Goal: Task Accomplishment & Management: Complete application form

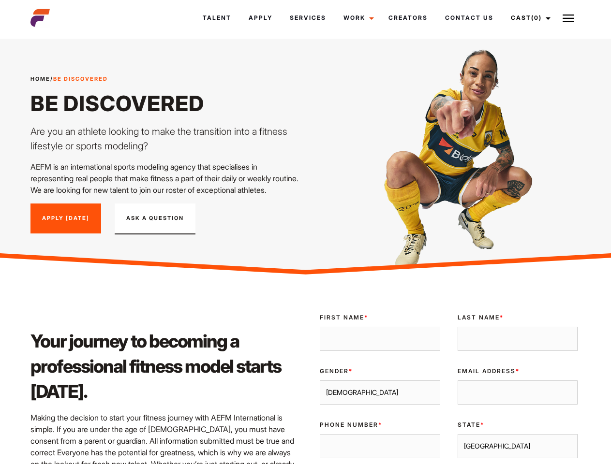
click at [528, 18] on link "Cast (0)" at bounding box center [529, 18] width 54 height 26
click at [568, 18] on img at bounding box center [568, 19] width 12 height 12
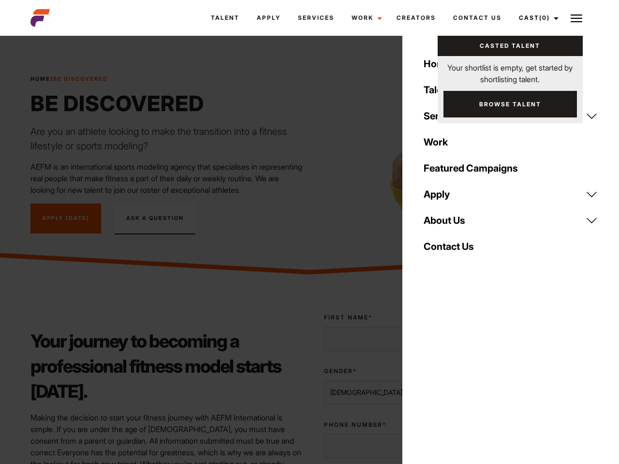
click at [448, 389] on div "Gender * [DEMOGRAPHIC_DATA] [DEMOGRAPHIC_DATA]" at bounding box center [384, 386] width 139 height 54
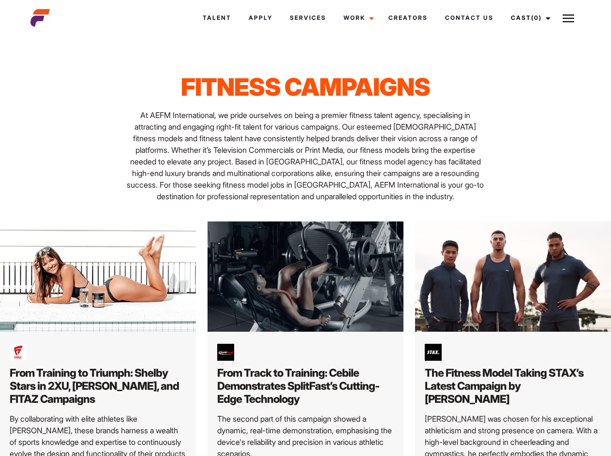
click at [528, 18] on link "Cast (0)" at bounding box center [529, 18] width 54 height 26
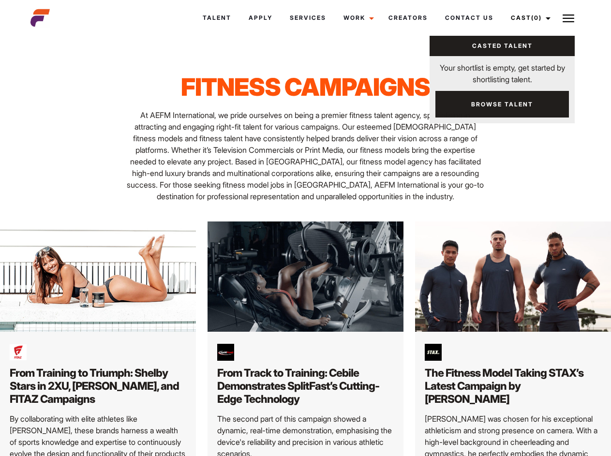
click at [568, 18] on img at bounding box center [568, 19] width 12 height 12
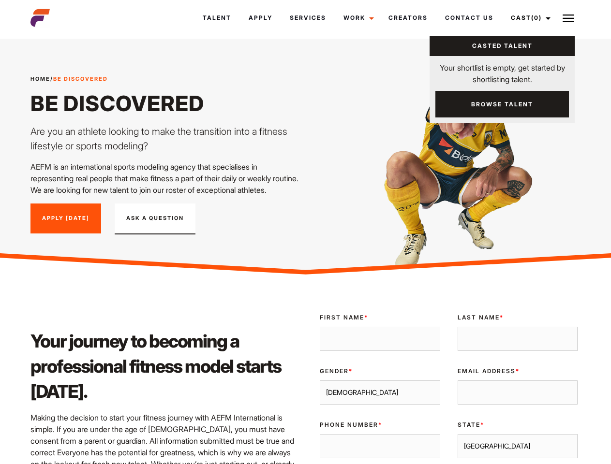
click at [528, 18] on link "Cast (0)" at bounding box center [529, 18] width 54 height 26
click at [568, 18] on img at bounding box center [568, 19] width 12 height 12
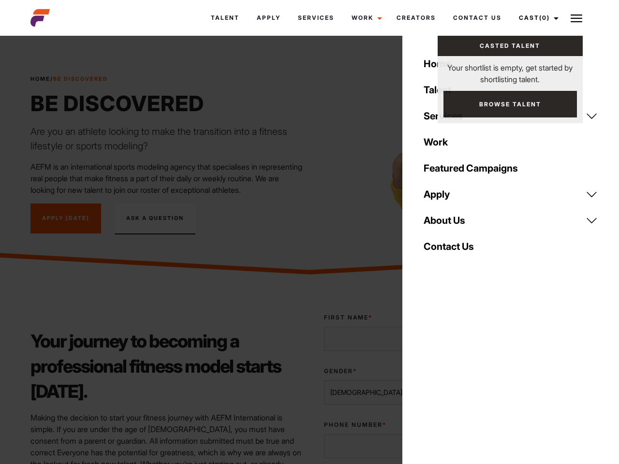
click at [448, 389] on div "Gender * [DEMOGRAPHIC_DATA] [DEMOGRAPHIC_DATA]" at bounding box center [384, 386] width 139 height 54
